Goal: Task Accomplishment & Management: Manage account settings

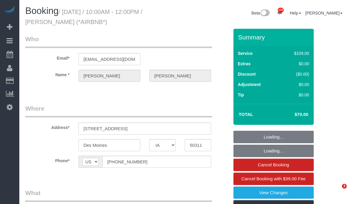
select select "IA"
select select "spot1"
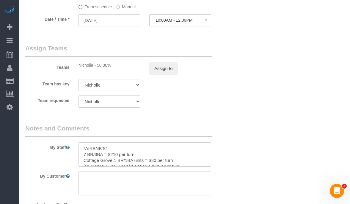
scroll to position [563, 0]
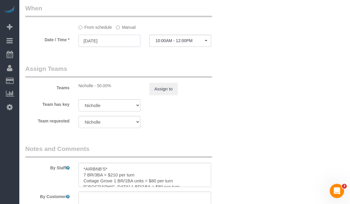
click at [114, 41] on input "08/14/2025" at bounding box center [109, 41] width 62 height 12
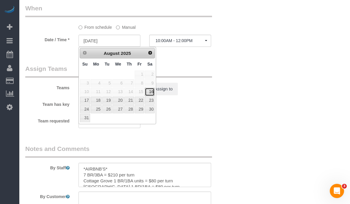
click at [148, 91] on link "16" at bounding box center [150, 92] width 10 height 8
type input "08/16/2025"
select select "spot3"
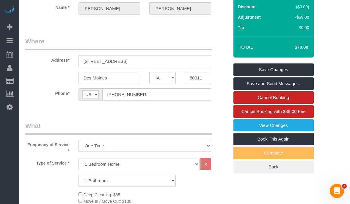
scroll to position [59, 0]
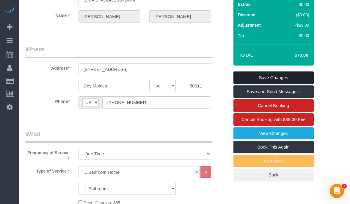
click at [269, 75] on link "Save Changes" at bounding box center [273, 78] width 80 height 12
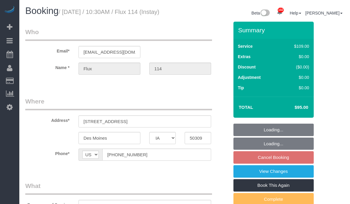
select select "IA"
select select "2"
